Goal: Transaction & Acquisition: Purchase product/service

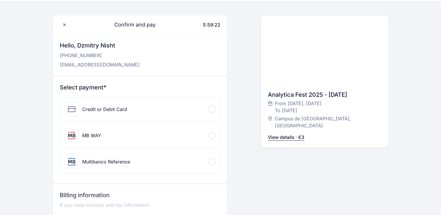
scroll to position [10, 0]
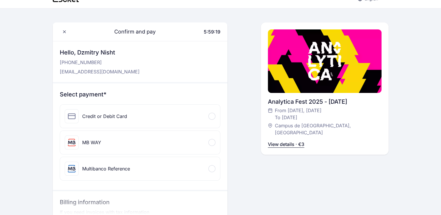
click at [211, 114] on div at bounding box center [212, 116] width 7 height 7
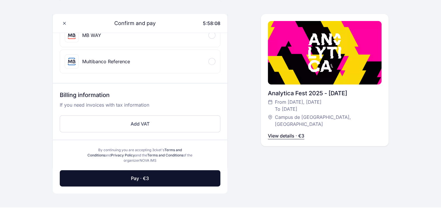
scroll to position [185, 0]
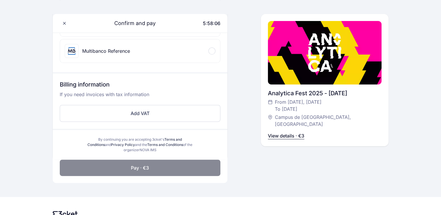
click at [143, 167] on span "Pay · €3" at bounding box center [140, 167] width 18 height 7
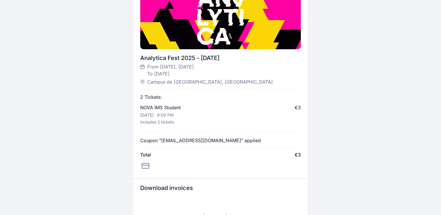
scroll to position [176, 0]
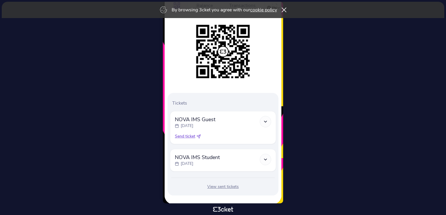
scroll to position [78, 0]
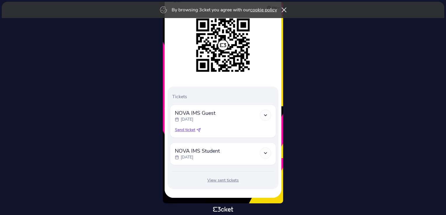
click at [266, 115] on icon at bounding box center [265, 115] width 5 height 5
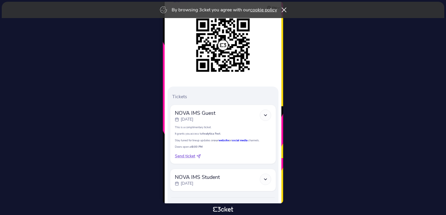
scroll to position [104, 0]
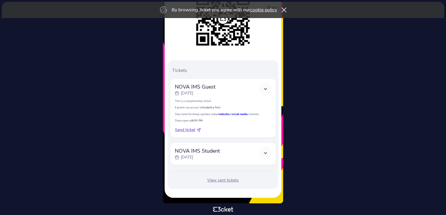
click at [266, 153] on polyline at bounding box center [265, 153] width 3 height 1
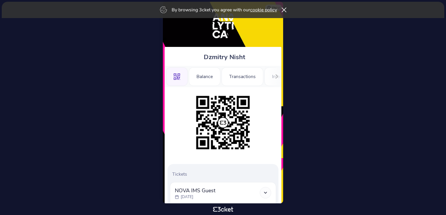
scroll to position [0, 0]
click at [276, 78] on icon at bounding box center [276, 76] width 3 height 4
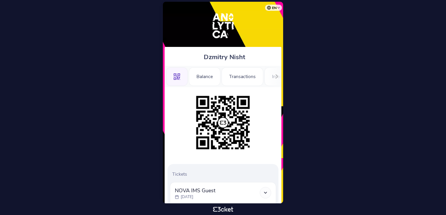
scroll to position [29, 0]
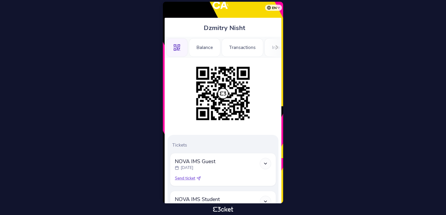
click at [275, 49] on icon at bounding box center [276, 47] width 4 height 4
click at [168, 47] on icon at bounding box center [169, 47] width 3 height 4
click at [206, 48] on div "Balance" at bounding box center [204, 47] width 31 height 19
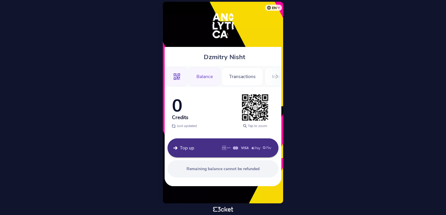
click at [181, 74] on div ".st0{fill-rule:evenodd;clip-rule:evenodd;}" at bounding box center [177, 76] width 22 height 19
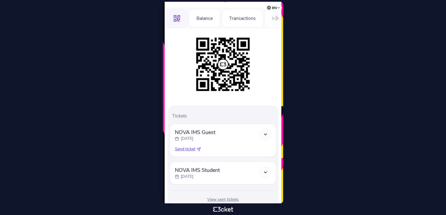
scroll to position [78, 0]
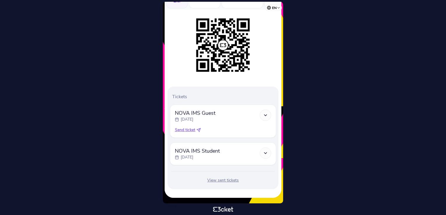
click at [258, 154] on div "NOVA IMS Student [DATE]" at bounding box center [223, 154] width 96 height 13
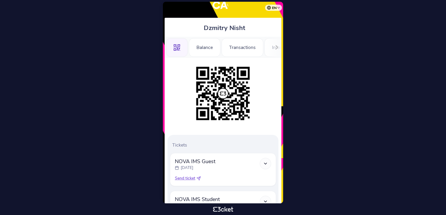
scroll to position [0, 0]
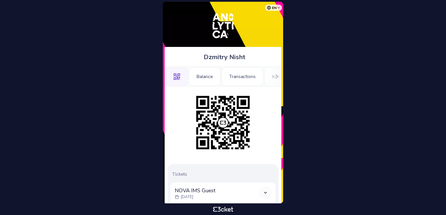
click at [368, 73] on body "en Português ([GEOGRAPHIC_DATA]) English Español Catalan [DEMOGRAPHIC_DATA] Dzm…" at bounding box center [222, 107] width 441 height 211
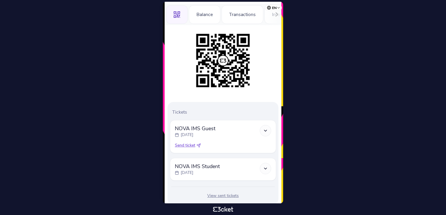
scroll to position [78, 0]
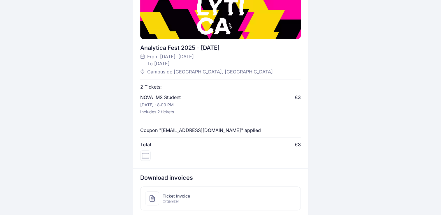
scroll to position [175, 0]
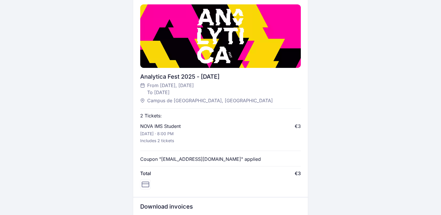
click at [391, 118] on div "en English Português Català Español Français Digital ticket sent via text messa…" at bounding box center [220, 67] width 441 height 484
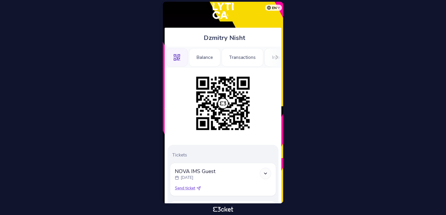
scroll to position [78, 0]
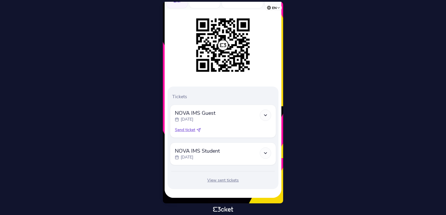
click at [184, 129] on span "Send ticket" at bounding box center [185, 130] width 20 height 6
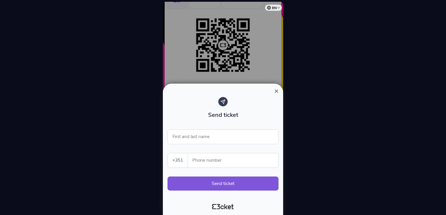
click at [275, 90] on span "×" at bounding box center [276, 91] width 4 height 8
